Goal: Check status: Check status

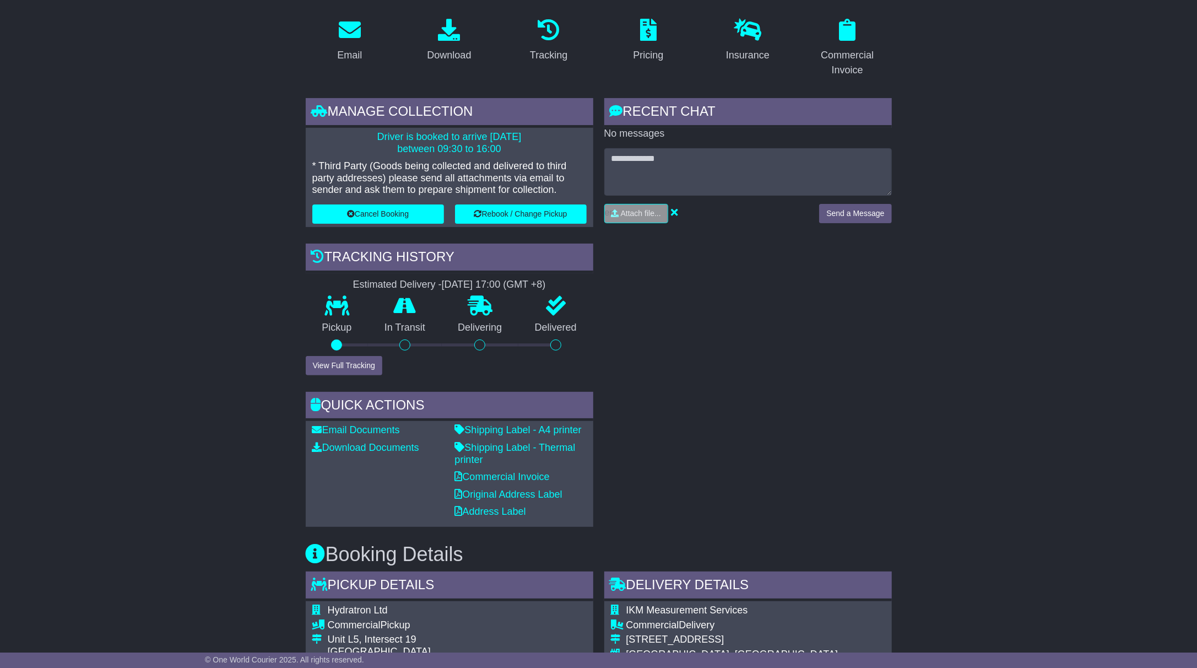
scroll to position [482, 0]
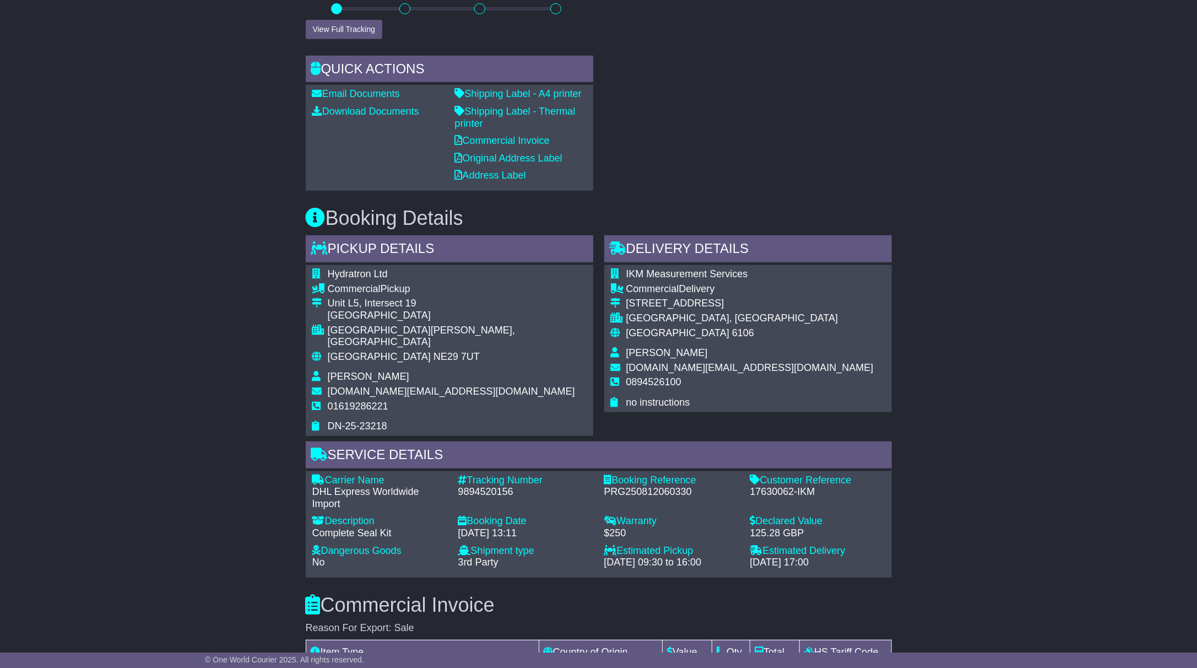
click at [479, 486] on div "9894520156" at bounding box center [525, 492] width 135 height 12
click at [480, 486] on div "9894520156" at bounding box center [525, 492] width 135 height 12
copy div "9894520156"
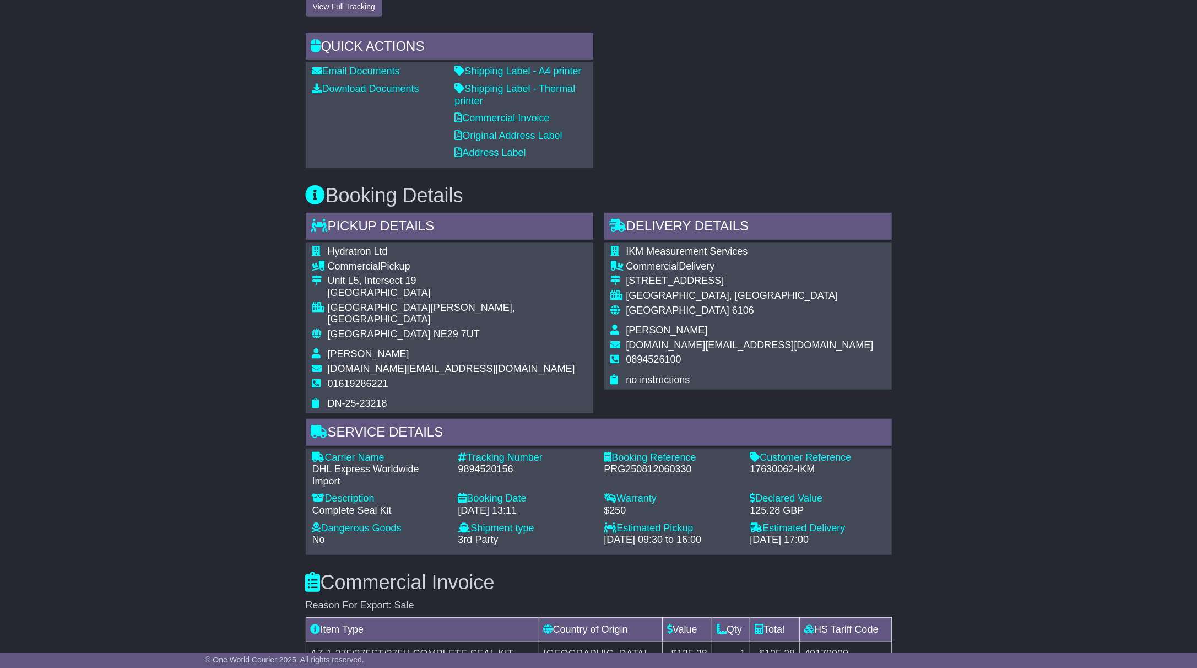
scroll to position [506, 0]
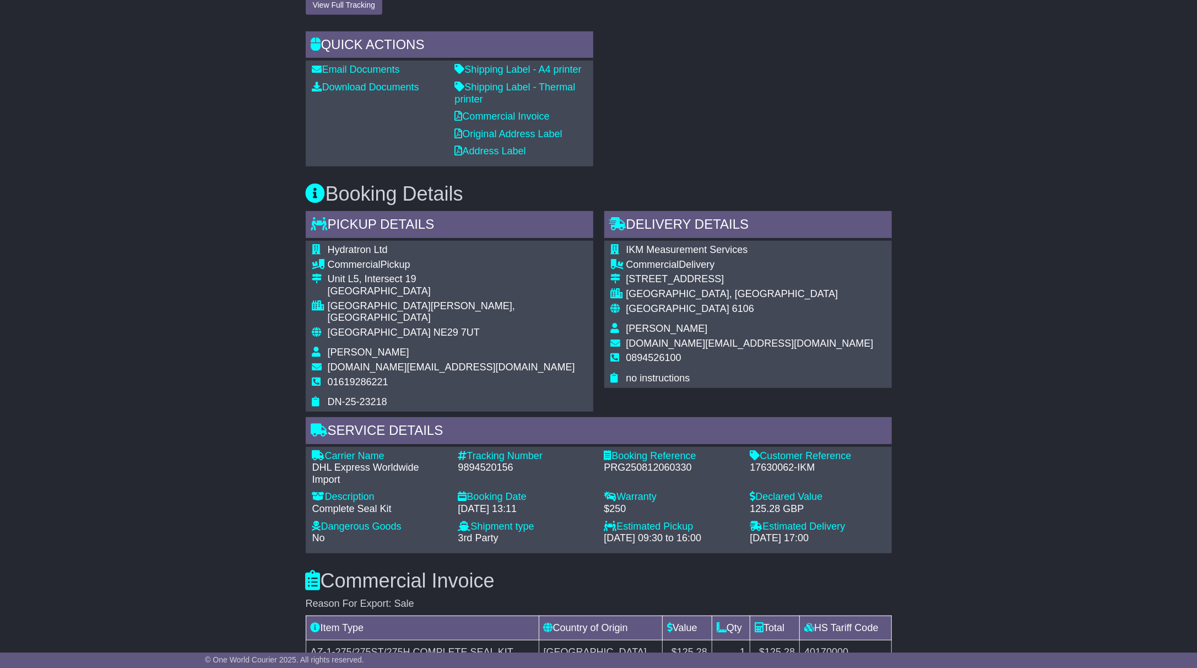
click at [480, 369] on div "Hydratron Ltd Commercial Pickup Unit L5, Intersect 19 Tyne Tunnel Estate NORTH …" at bounding box center [450, 326] width 288 height 171
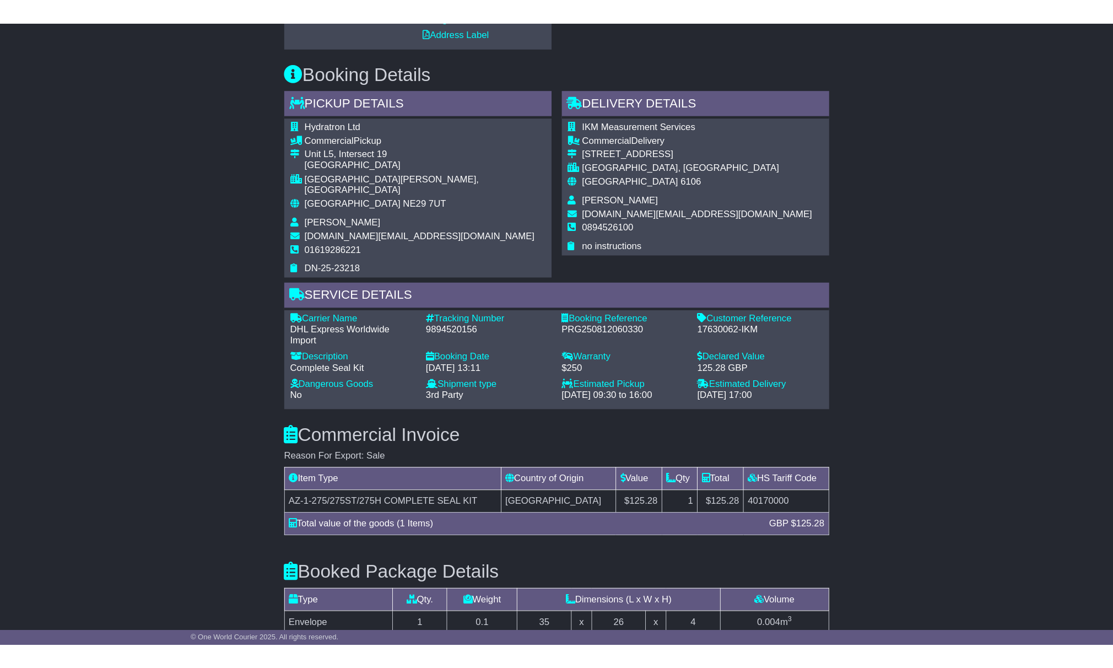
scroll to position [647, 0]
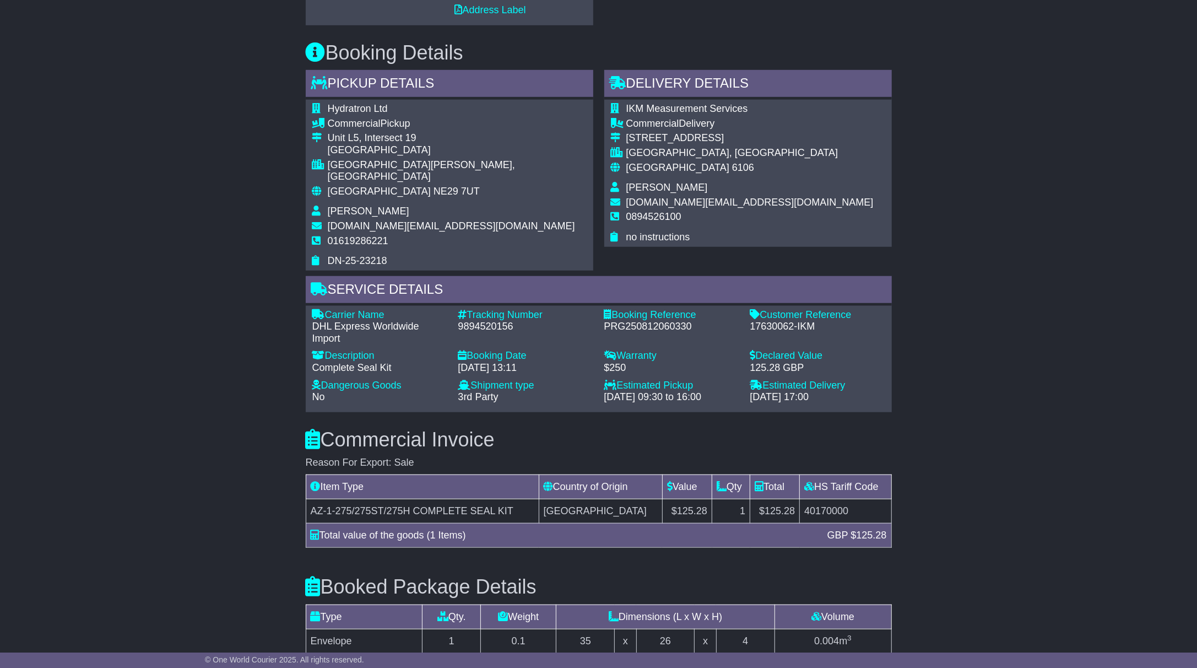
click at [480, 321] on div "9894520156" at bounding box center [525, 327] width 135 height 12
copy div "9894520156"
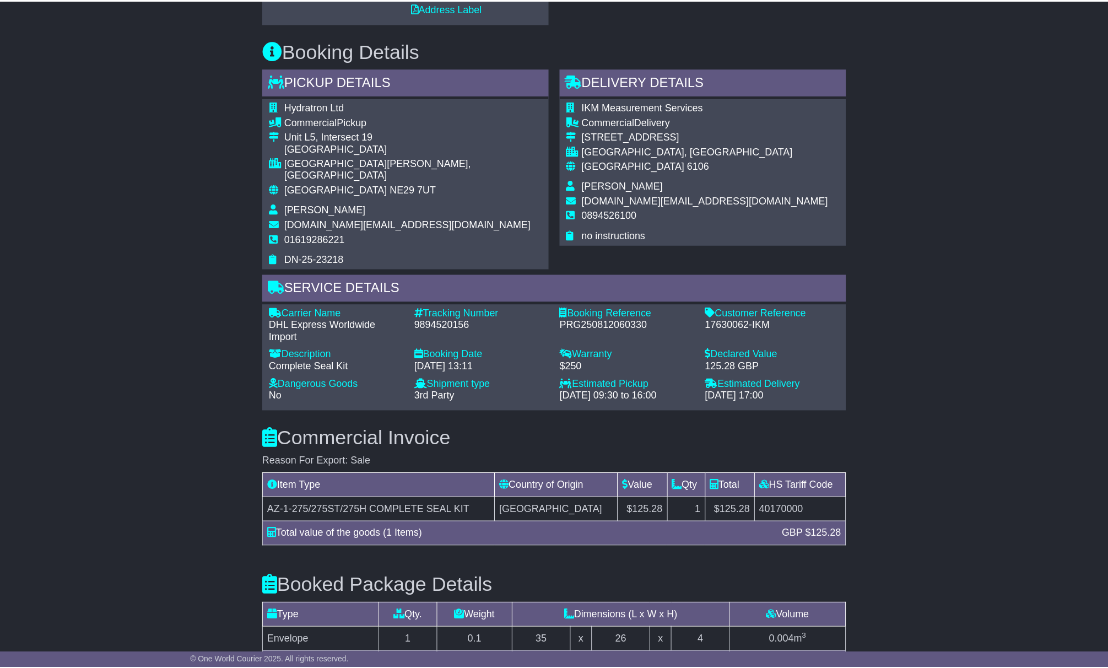
scroll to position [650, 0]
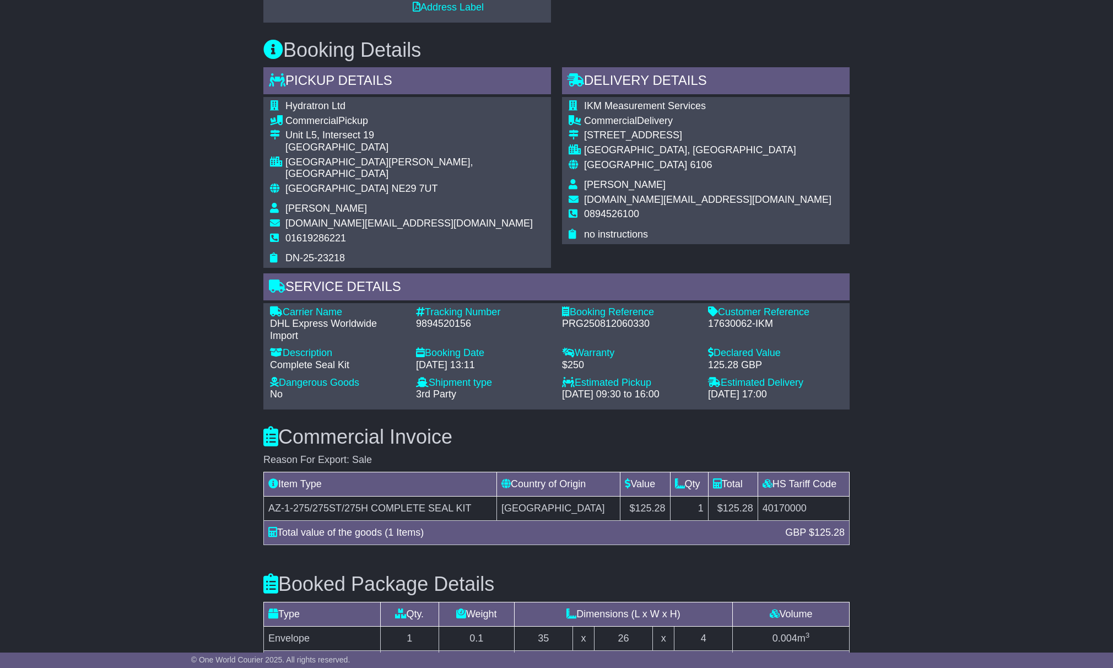
click at [874, 365] on div "Email Download Tracking Pricing Insurance" at bounding box center [556, 228] width 1113 height 1447
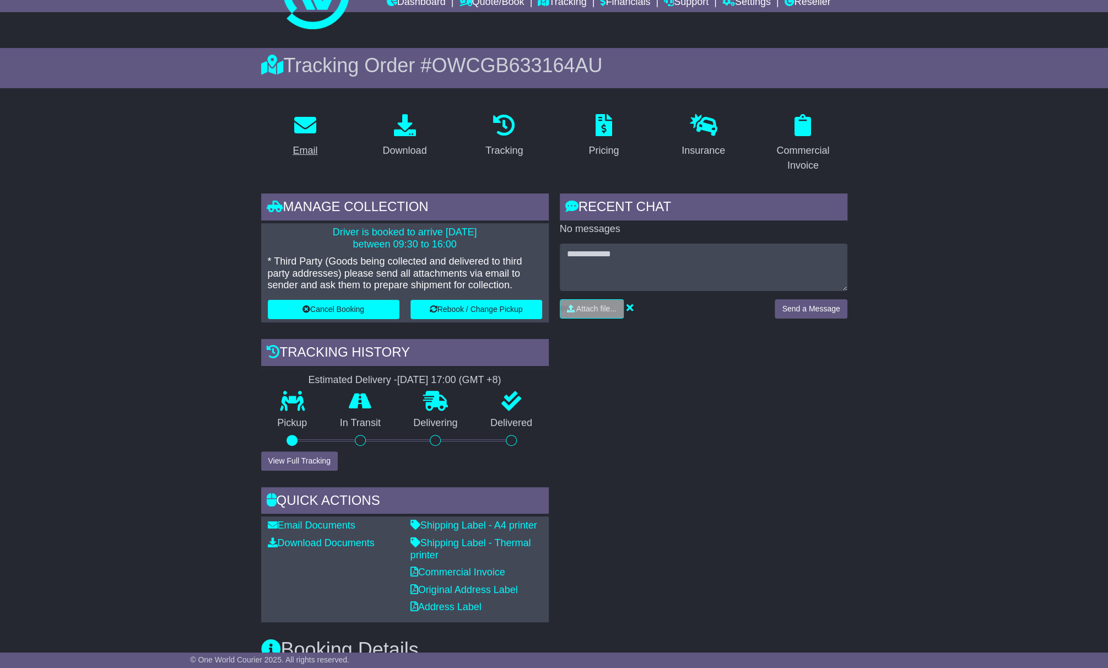
scroll to position [0, 0]
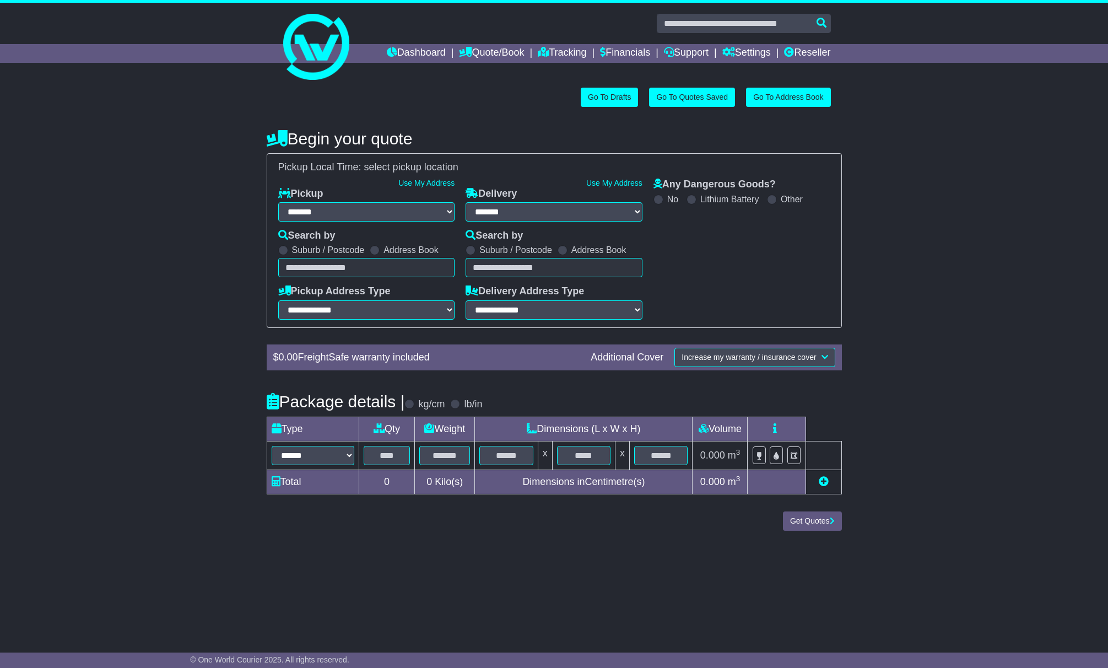
select select "**"
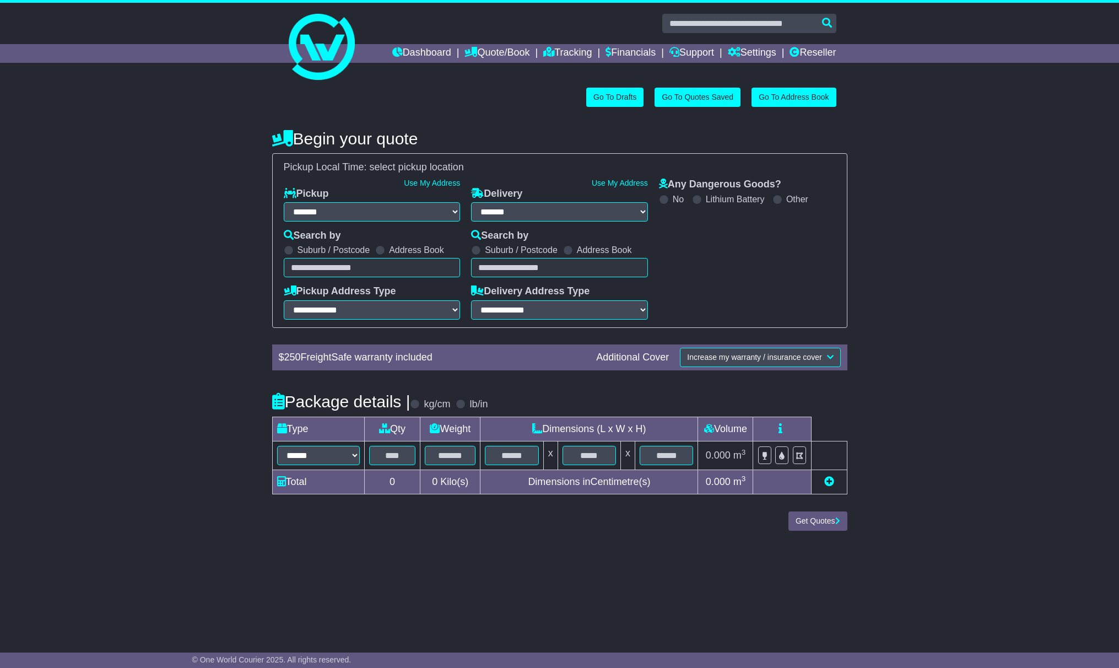
select select "**"
click at [543, 52] on icon at bounding box center [548, 52] width 11 height 10
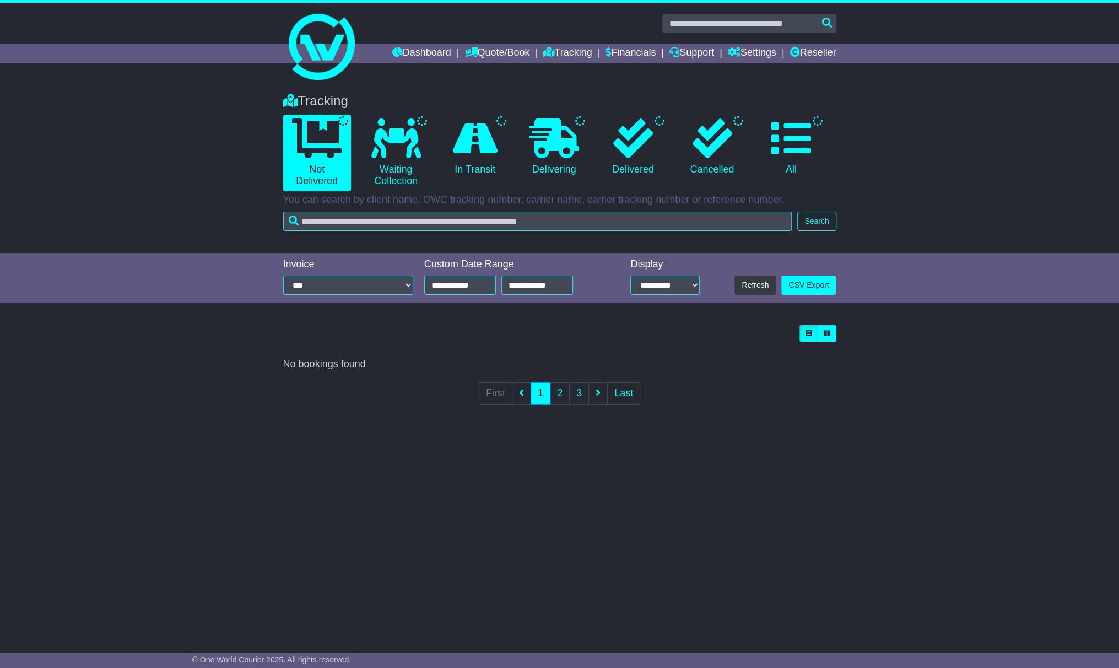
click at [489, 51] on link "Quote/Book" at bounding box center [496, 53] width 65 height 19
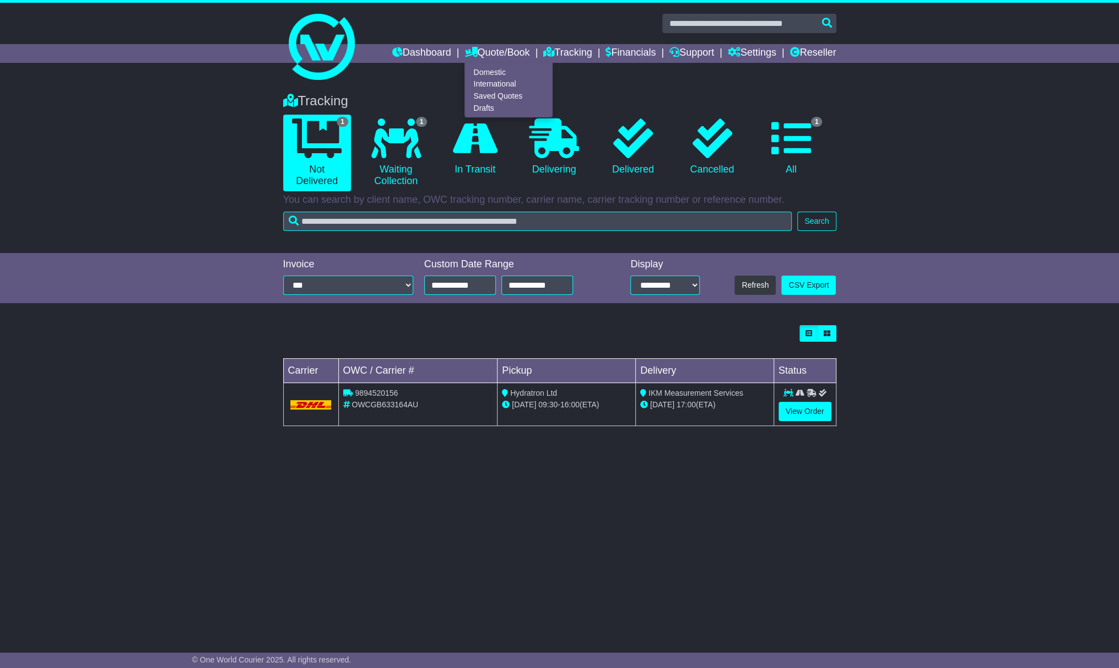
click at [840, 453] on div "Tracking 1 Not Delivered 1 Waiting Collection 0 In Transit 0 Delivering 0 0 1" at bounding box center [559, 358] width 1119 height 553
click at [805, 413] on link "View Order" at bounding box center [804, 411] width 53 height 19
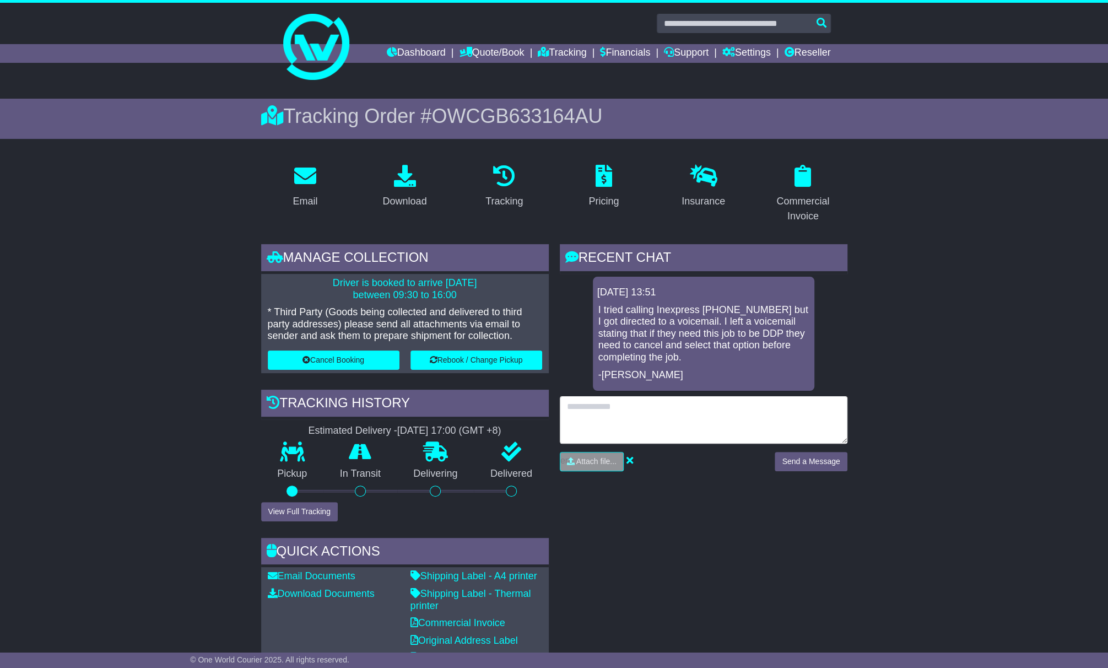
click at [658, 410] on textarea at bounding box center [704, 419] width 288 height 47
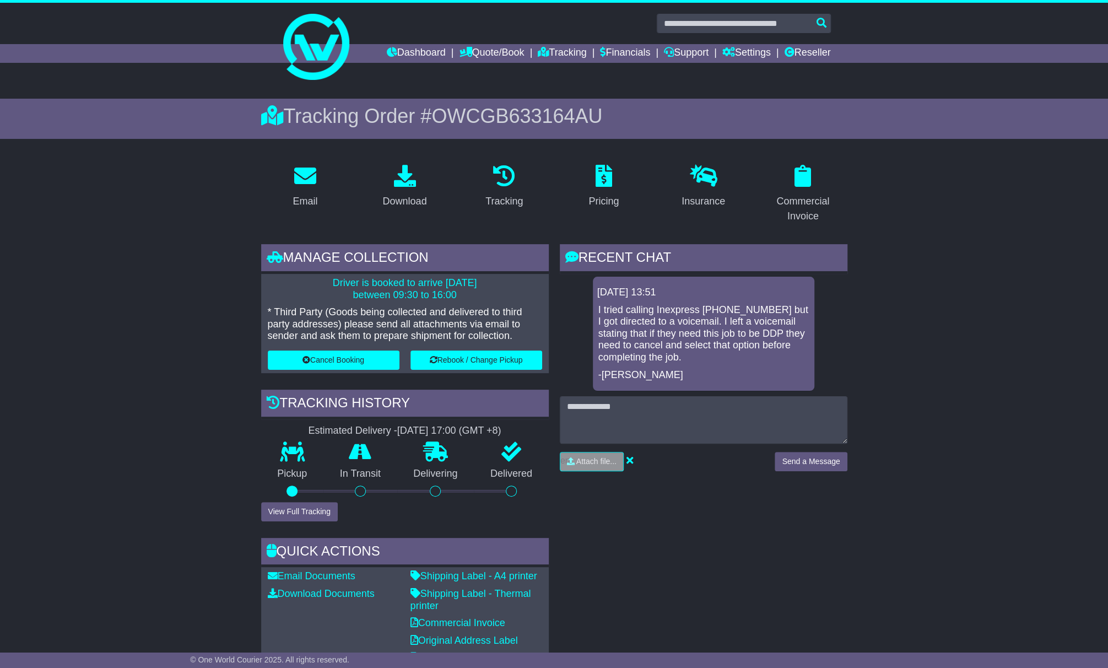
click at [770, 526] on div "RECENT CHAT Loading... No messages [DATE] 13:51 I tried calling Inexpress [PHON…" at bounding box center [703, 458] width 299 height 429
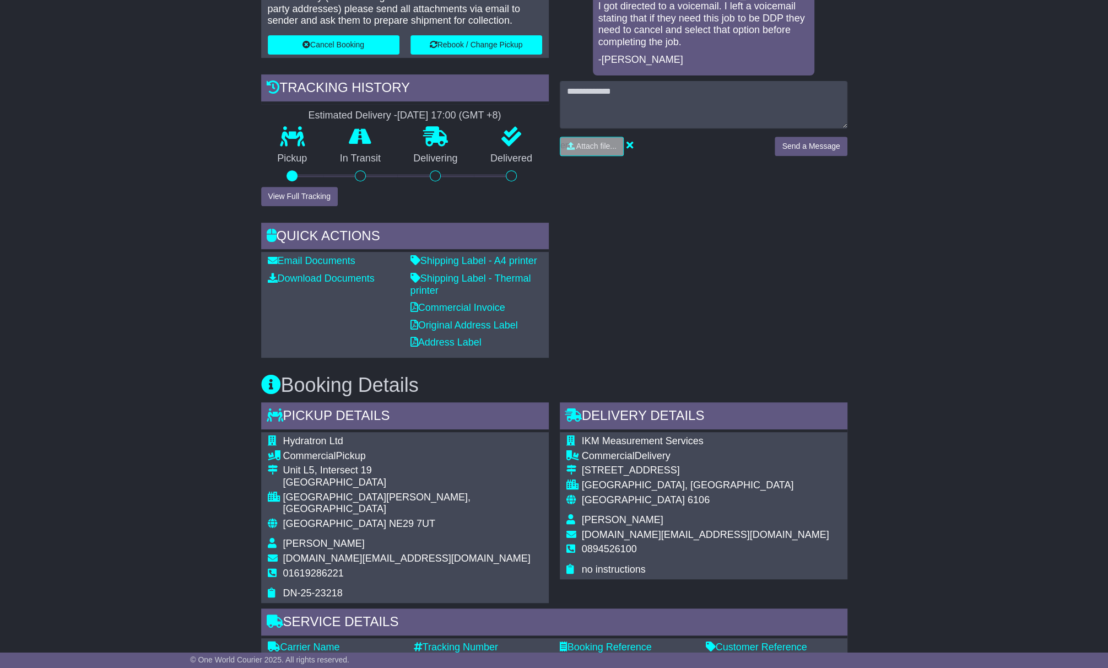
scroll to position [400, 0]
